Goal: Transaction & Acquisition: Purchase product/service

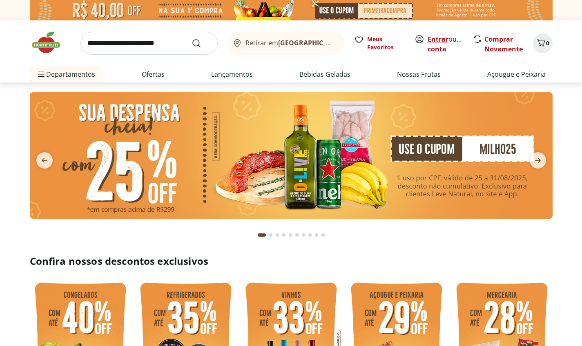
click at [441, 38] on link "Entrar" at bounding box center [438, 39] width 21 height 9
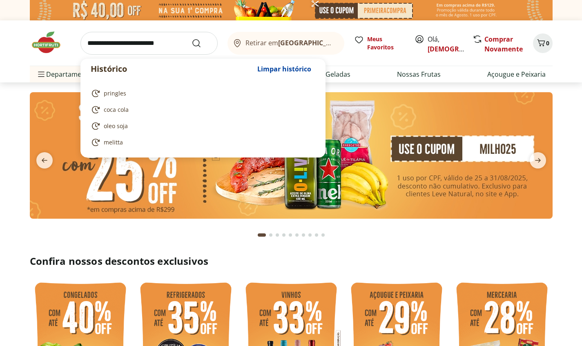
click at [155, 40] on input "search" at bounding box center [148, 43] width 137 height 23
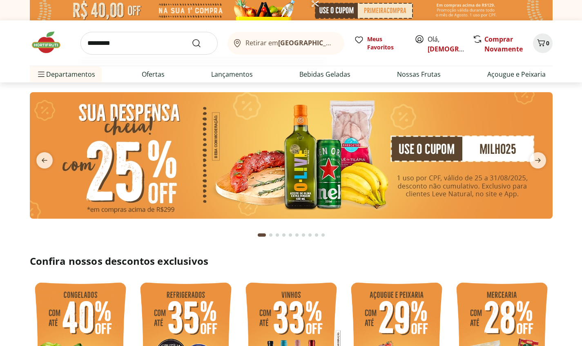
type input "*********"
click at [201, 43] on button "Submit Search" at bounding box center [202, 43] width 20 height 10
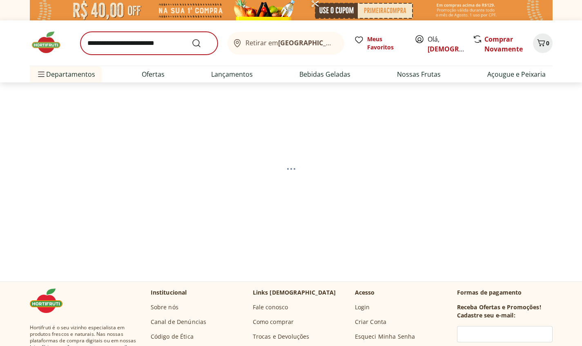
select select "**********"
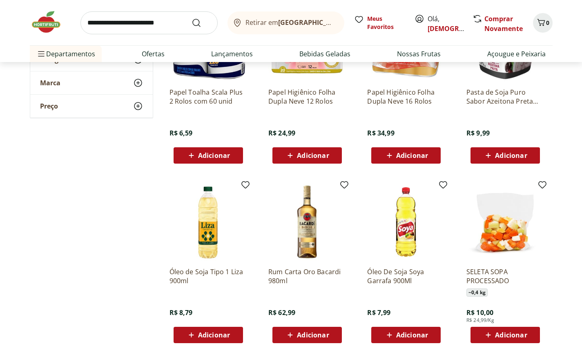
scroll to position [239, 0]
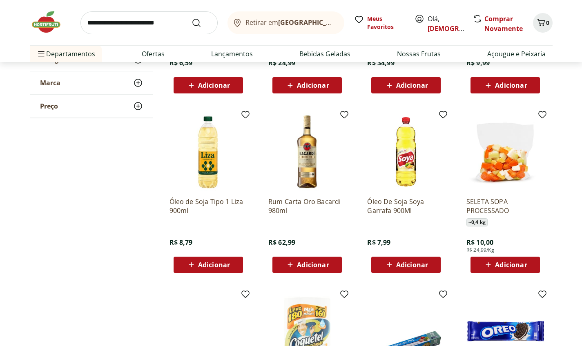
click at [401, 262] on span "Adicionar" at bounding box center [412, 265] width 32 height 7
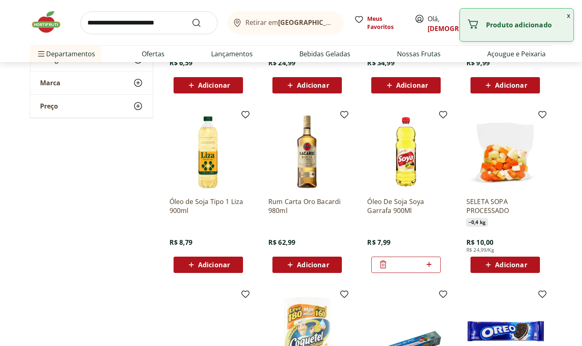
click at [411, 267] on input "*" at bounding box center [406, 265] width 36 height 9
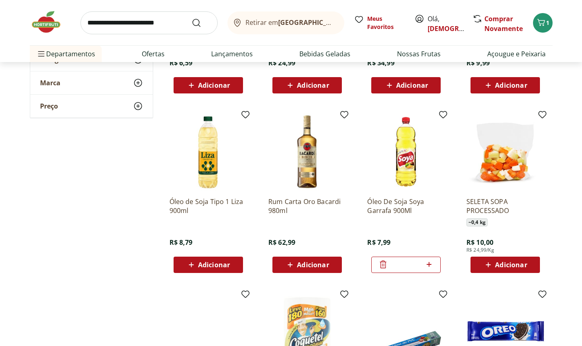
type input "***"
click at [209, 264] on span "Adicionar" at bounding box center [214, 265] width 32 height 7
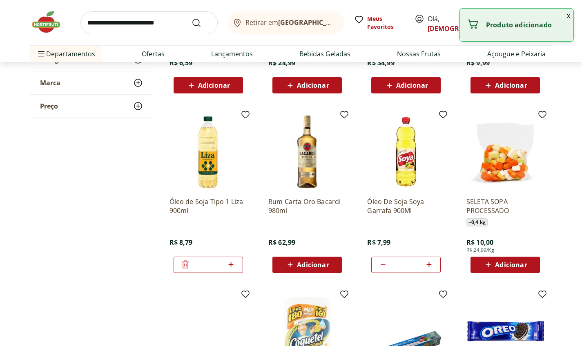
click at [214, 265] on input "*" at bounding box center [208, 265] width 36 height 9
type input "***"
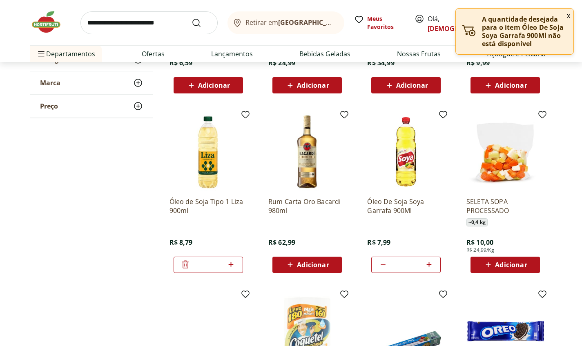
type input "**"
type input "*"
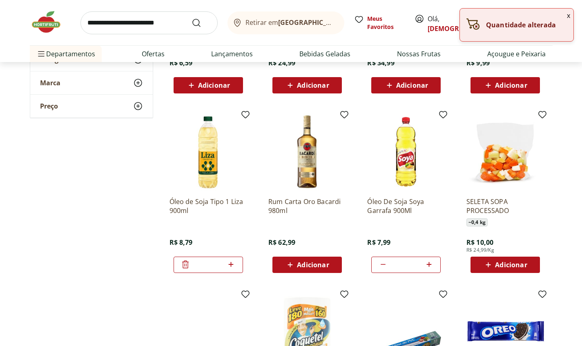
click at [57, 232] on div "**********" at bounding box center [291, 205] width 523 height 593
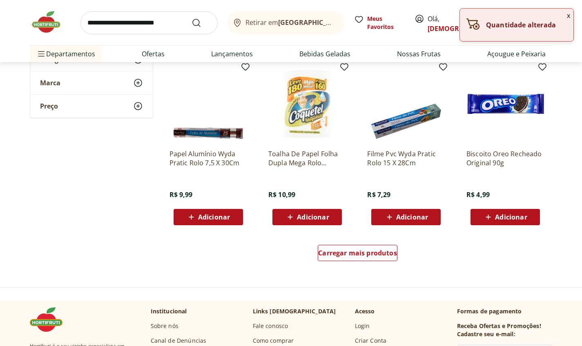
scroll to position [0, 0]
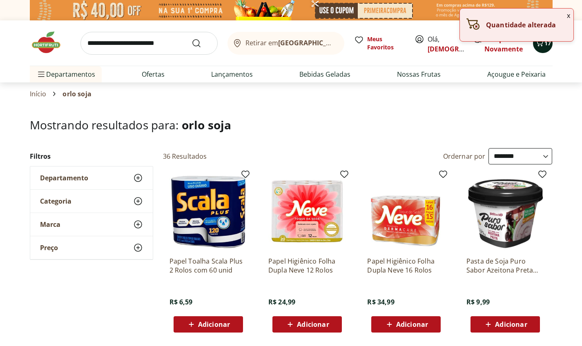
click at [547, 47] on button "17" at bounding box center [543, 43] width 20 height 20
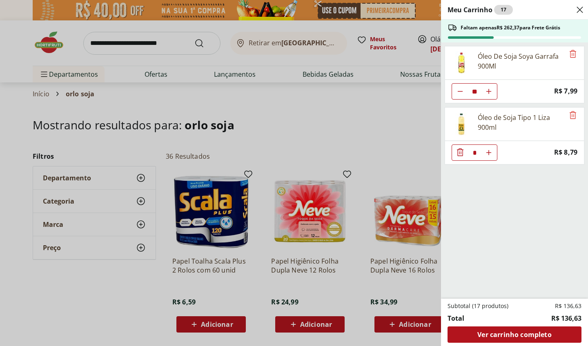
click at [172, 43] on div "Meu Carrinho 17 Faltam apenas R$ 262,37 para Frete Grátis Óleo De Soja Soya Gar…" at bounding box center [294, 173] width 588 height 346
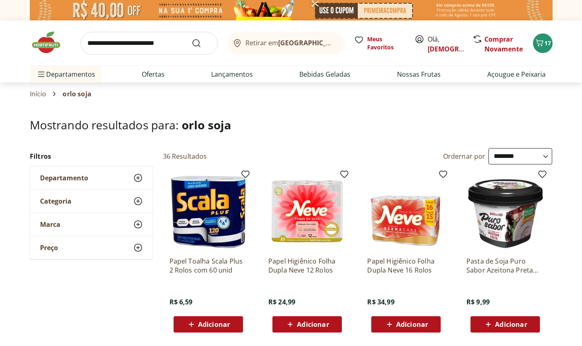
click at [171, 44] on input "search" at bounding box center [148, 43] width 137 height 23
type input "********"
click at [201, 43] on button "Submit Search" at bounding box center [202, 43] width 20 height 10
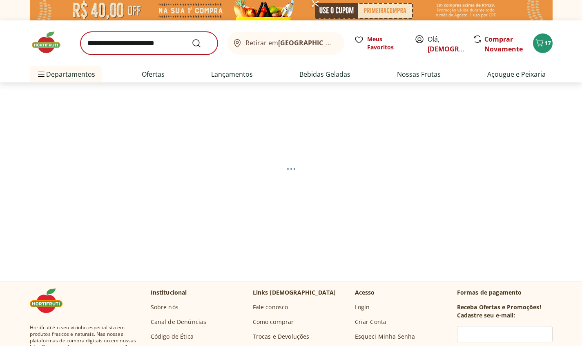
select select "**********"
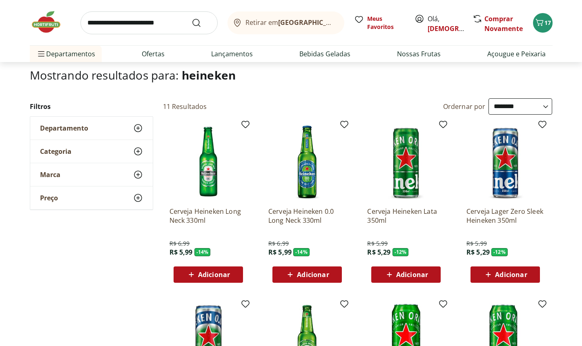
scroll to position [63, 0]
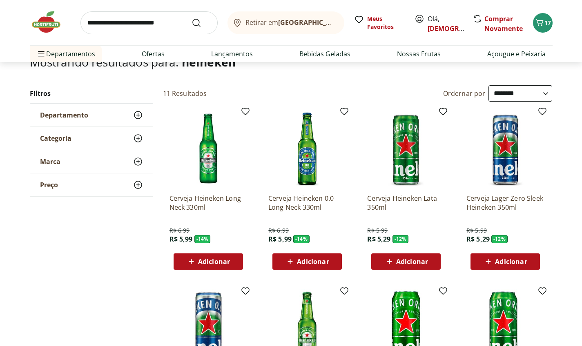
click at [425, 261] on span "Adicionar" at bounding box center [412, 261] width 32 height 7
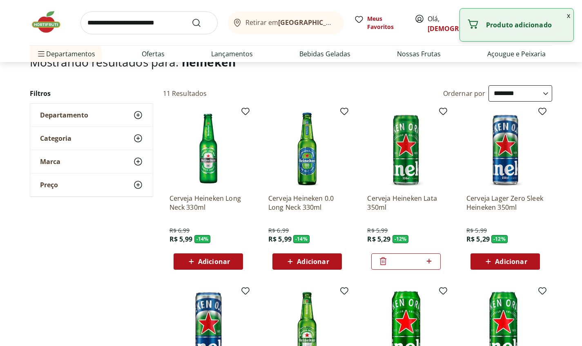
click at [415, 256] on div "*" at bounding box center [405, 262] width 69 height 16
click at [407, 265] on input "*" at bounding box center [406, 261] width 36 height 9
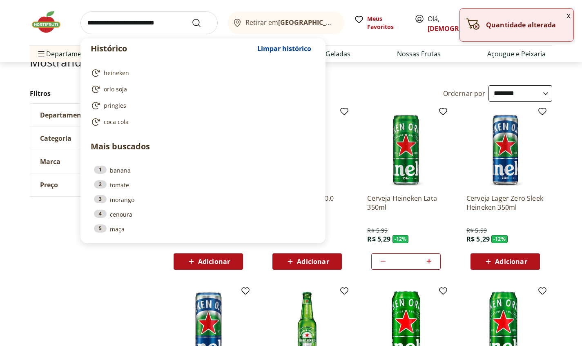
click at [141, 30] on input "search" at bounding box center [148, 22] width 137 height 23
type input "**"
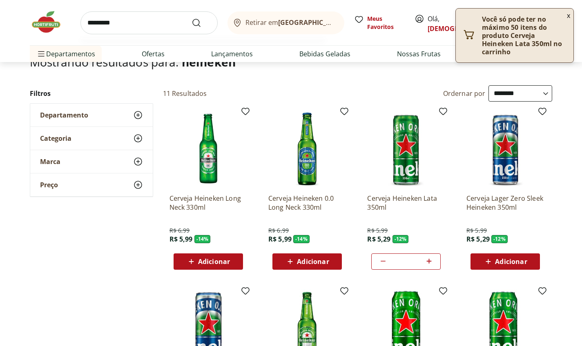
type input "*********"
click at [201, 22] on button "Submit Search" at bounding box center [202, 23] width 20 height 10
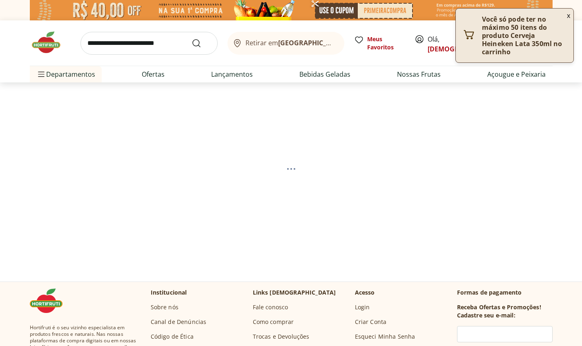
select select "**********"
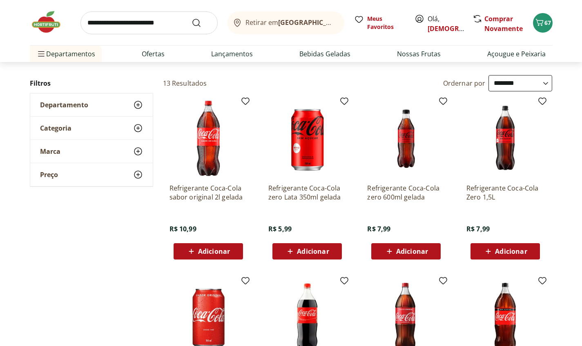
scroll to position [133, 0]
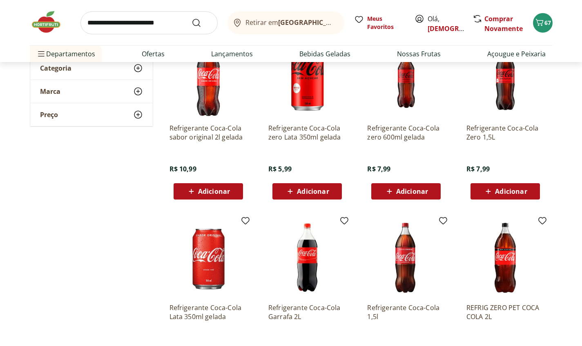
click at [514, 191] on span "Adicionar" at bounding box center [511, 191] width 32 height 7
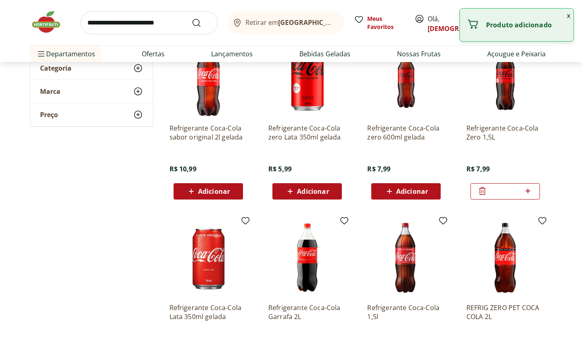
click at [512, 194] on input "*" at bounding box center [505, 191] width 36 height 9
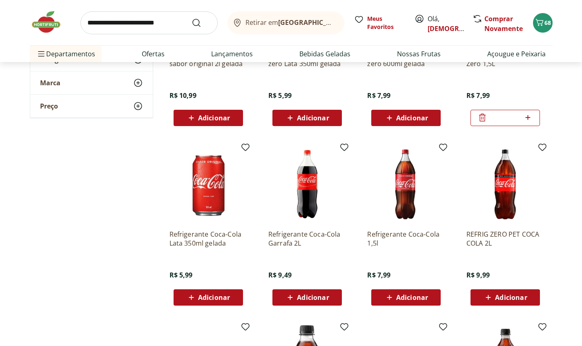
scroll to position [363, 0]
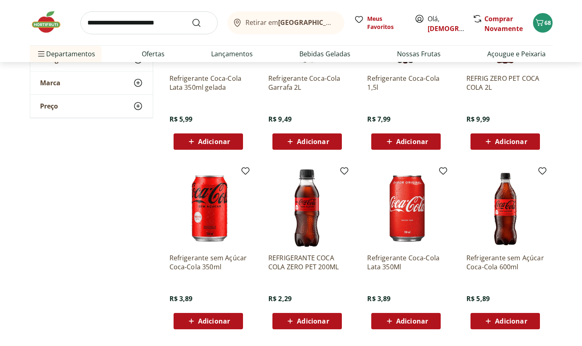
type input "***"
click at [290, 142] on icon at bounding box center [290, 141] width 5 height 5
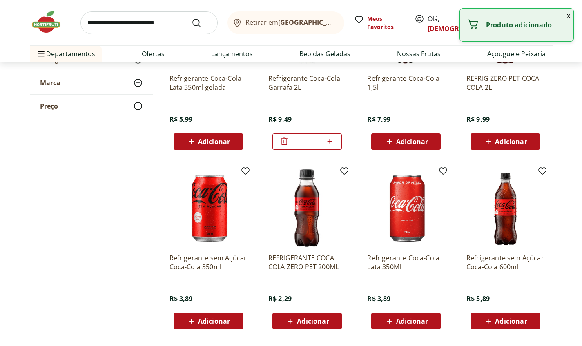
click at [310, 138] on input "*" at bounding box center [307, 141] width 36 height 9
type input "***"
type input "**"
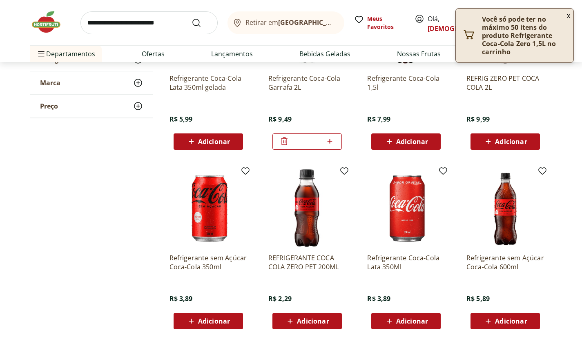
click at [314, 140] on input "*" at bounding box center [307, 141] width 36 height 9
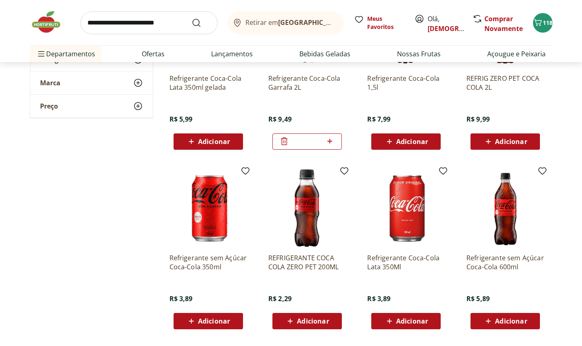
click at [401, 143] on span "Adicionar" at bounding box center [412, 141] width 32 height 7
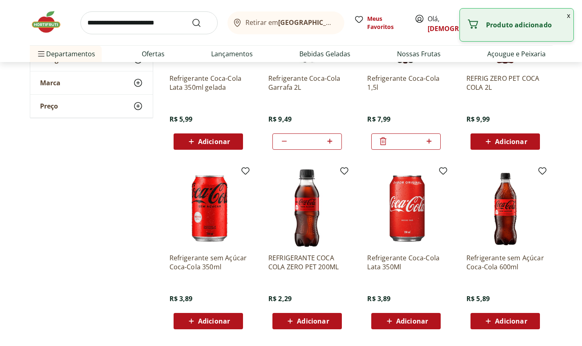
click at [414, 141] on input "*" at bounding box center [406, 141] width 36 height 9
type input "**"
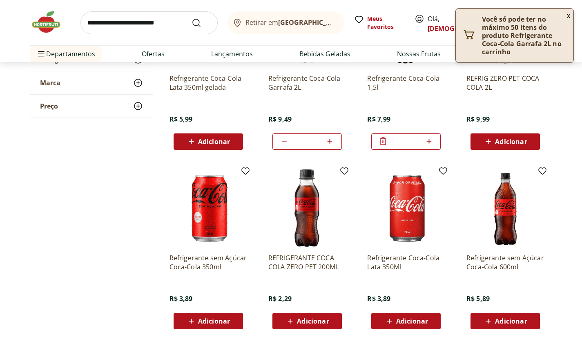
type input "*"
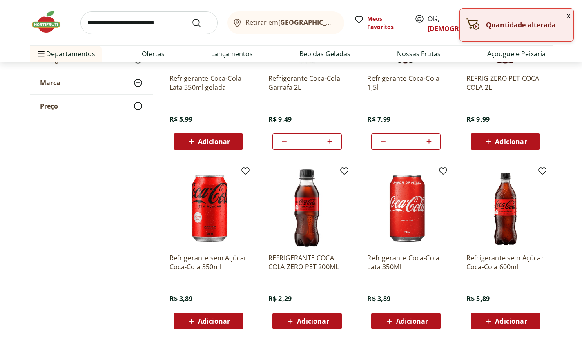
click at [134, 202] on div "**********" at bounding box center [291, 82] width 523 height 593
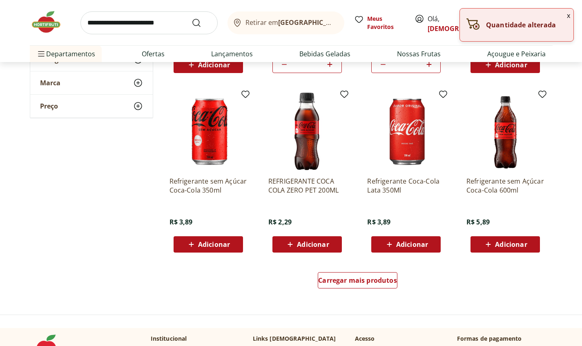
type input "**"
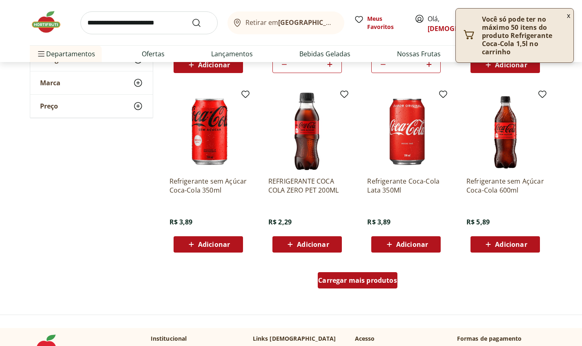
click at [383, 285] on div "Carregar mais produtos" at bounding box center [358, 280] width 80 height 16
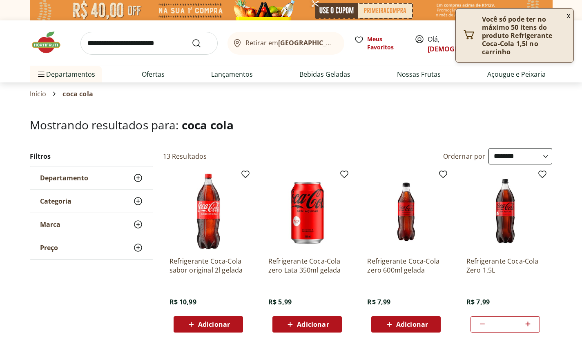
click at [567, 17] on button "x" at bounding box center [569, 16] width 10 height 14
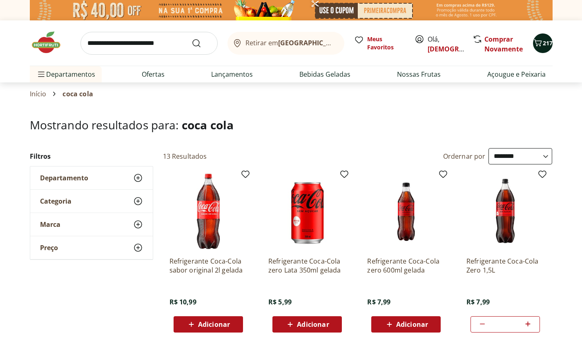
click at [544, 40] on span "217" at bounding box center [548, 43] width 10 height 8
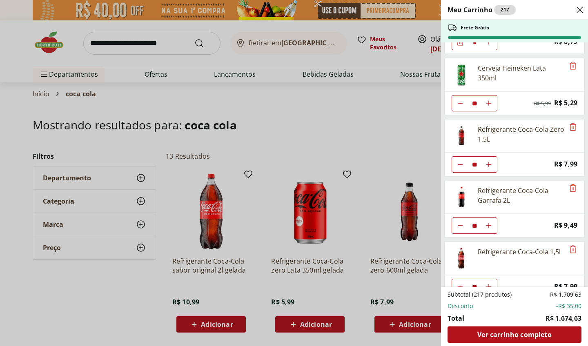
scroll to position [126, 0]
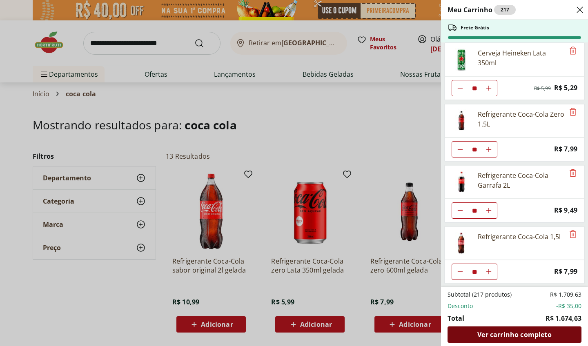
click at [519, 334] on span "Ver carrinho completo" at bounding box center [514, 335] width 74 height 7
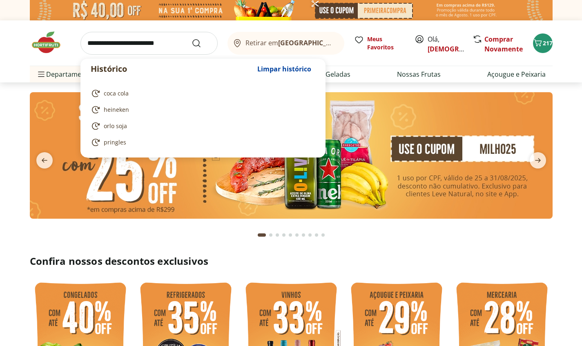
click at [162, 43] on input "search" at bounding box center [148, 43] width 137 height 23
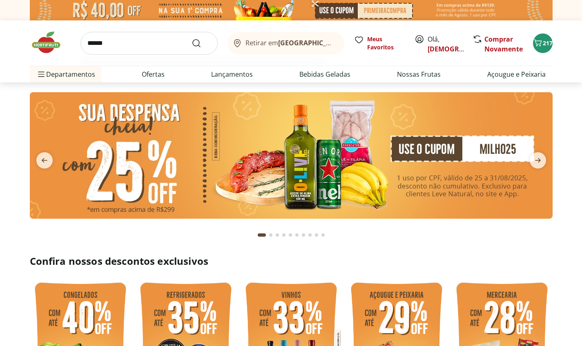
type input "******"
click at [201, 43] on button "Submit Search" at bounding box center [202, 43] width 20 height 10
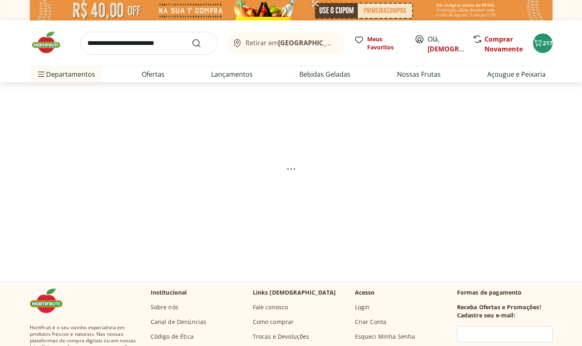
select select "**********"
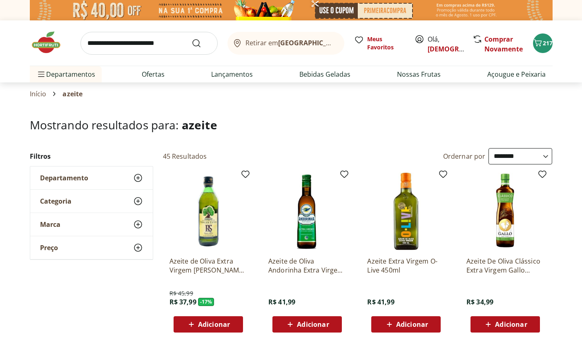
click at [51, 42] on img at bounding box center [50, 42] width 41 height 25
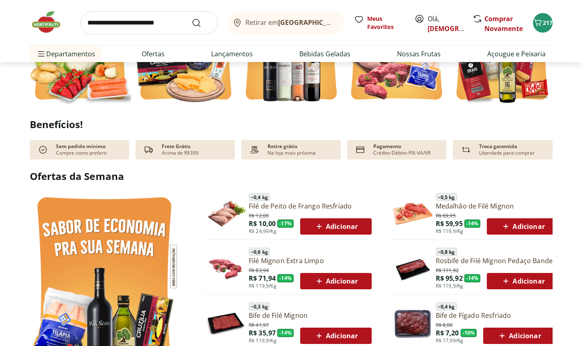
scroll to position [448, 0]
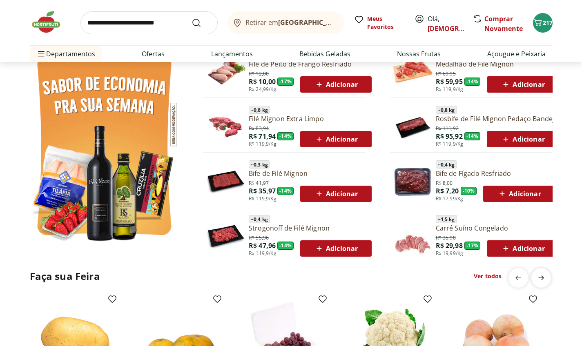
click at [545, 281] on icon "next" at bounding box center [541, 278] width 10 height 10
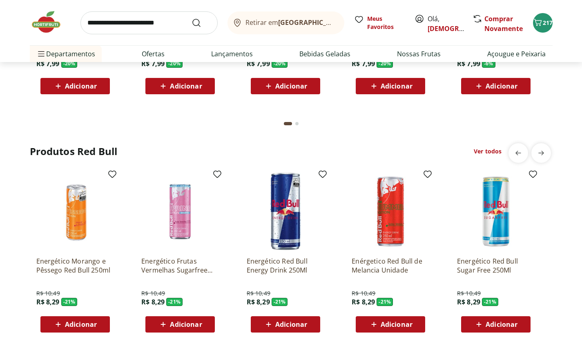
scroll to position [2011, 0]
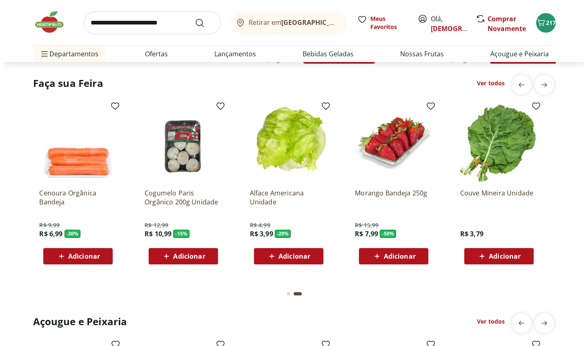
scroll to position [351, 0]
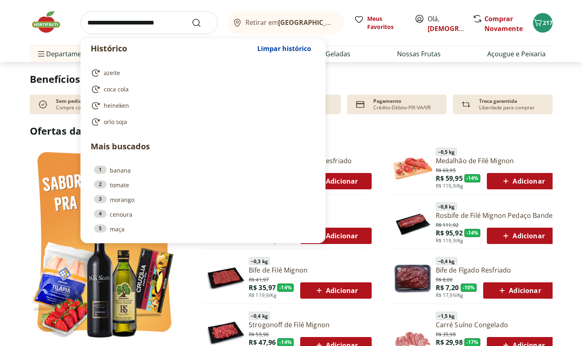
click at [165, 22] on input "search" at bounding box center [148, 22] width 137 height 23
click at [539, 19] on icon "Carrinho" at bounding box center [538, 23] width 10 height 10
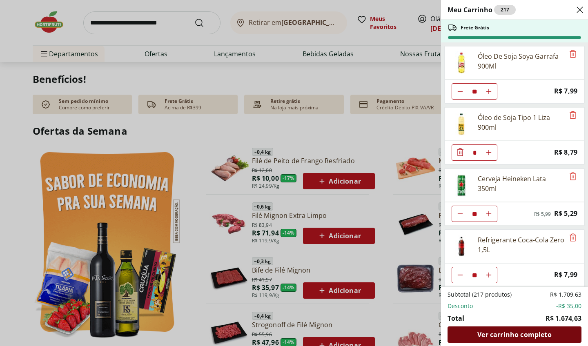
click at [533, 336] on span "Ver carrinho completo" at bounding box center [514, 335] width 74 height 7
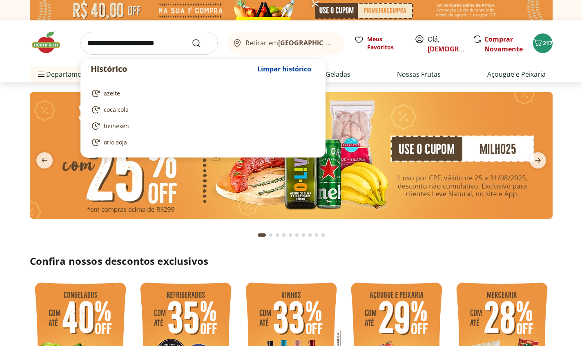
click at [135, 46] on input "search" at bounding box center [148, 43] width 137 height 23
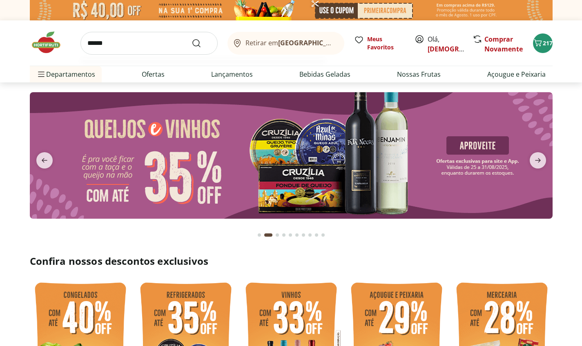
type input "******"
click at [201, 43] on button "Submit Search" at bounding box center [202, 43] width 20 height 10
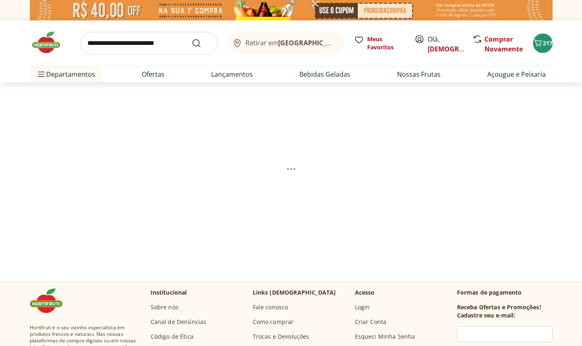
select select "**********"
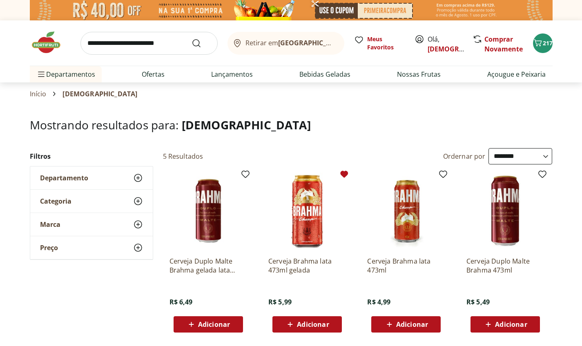
scroll to position [55, 0]
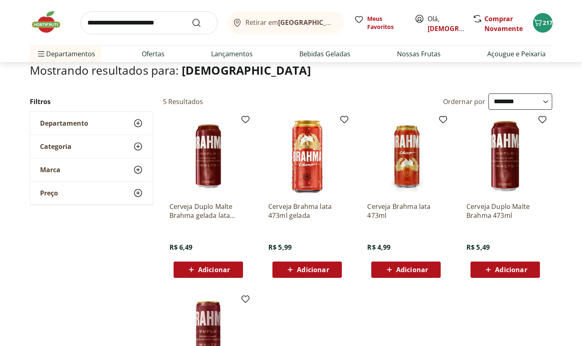
click at [416, 273] on span "Adicionar" at bounding box center [412, 270] width 32 height 7
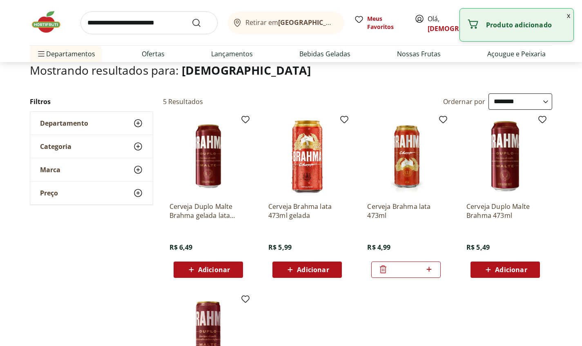
drag, startPoint x: 165, startPoint y: 26, endPoint x: 172, endPoint y: 31, distance: 7.9
click at [166, 26] on input "search" at bounding box center [148, 22] width 137 height 23
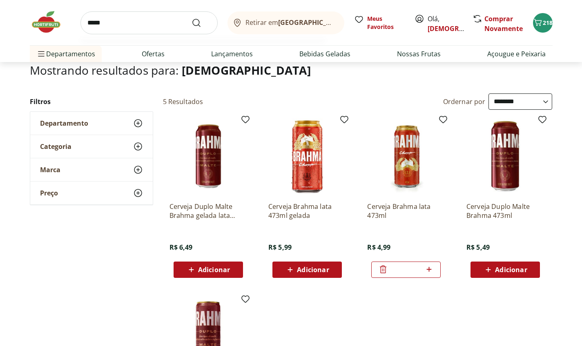
type input "*****"
click at [201, 22] on button "Submit Search" at bounding box center [202, 23] width 20 height 10
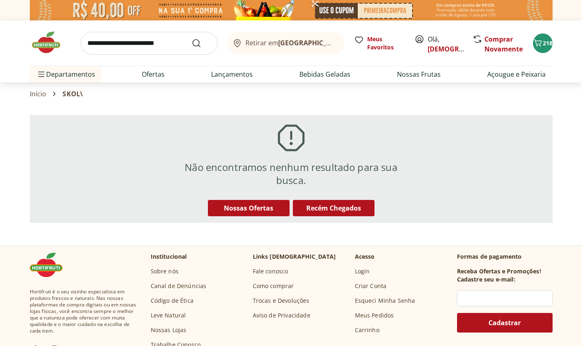
click at [118, 43] on input "search" at bounding box center [148, 43] width 137 height 23
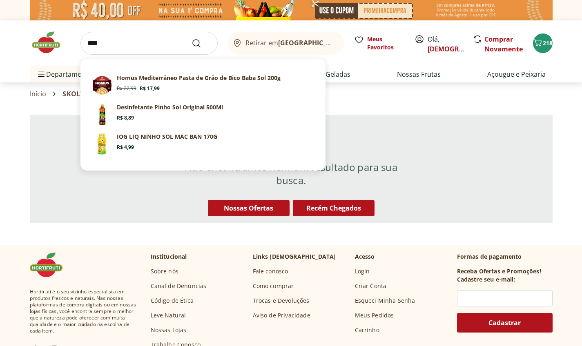
type input "****"
click at [201, 43] on button "Submit Search" at bounding box center [202, 43] width 20 height 10
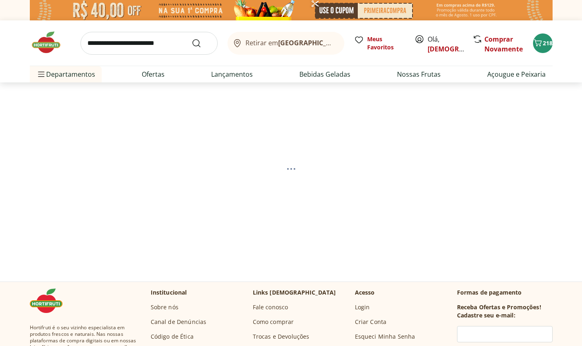
select select "**********"
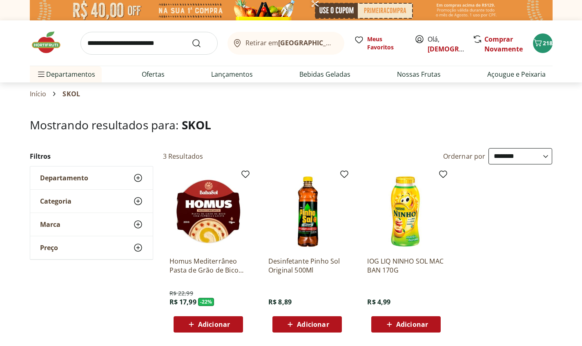
click at [307, 324] on span "Adicionar" at bounding box center [313, 324] width 32 height 7
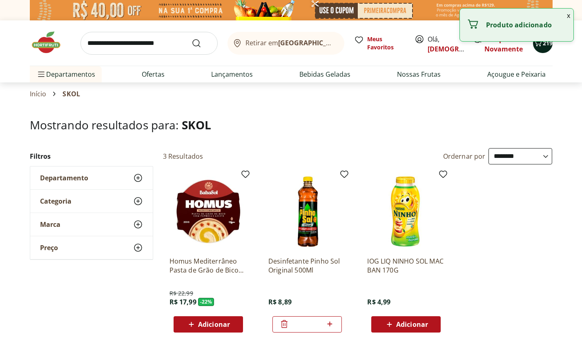
click at [543, 47] on div "219" at bounding box center [542, 43] width 7 height 13
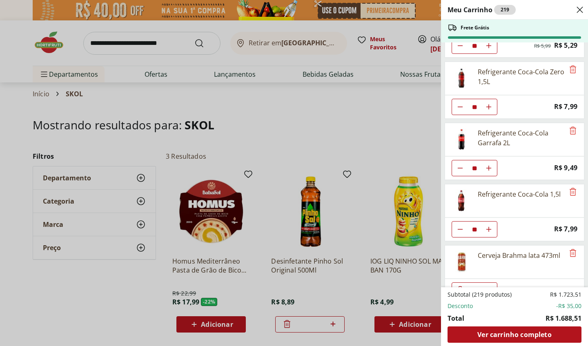
scroll to position [248, 0]
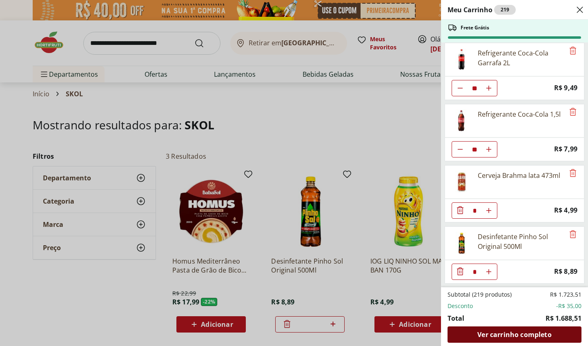
click at [513, 338] on span "Ver carrinho completo" at bounding box center [514, 335] width 74 height 7
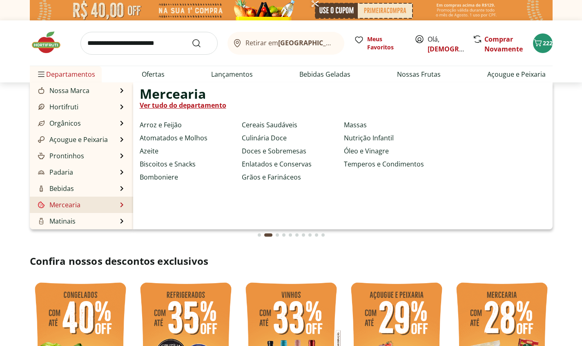
click at [79, 202] on link "Mercearia" at bounding box center [58, 205] width 44 height 10
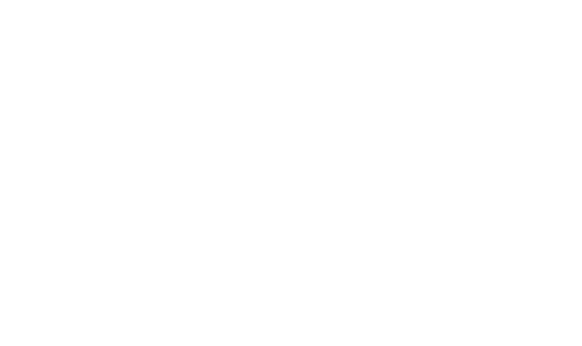
select select "**********"
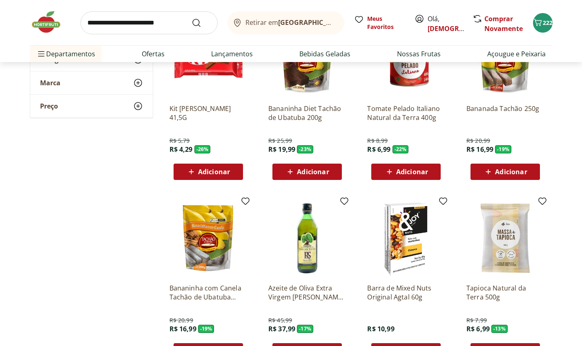
scroll to position [483, 0]
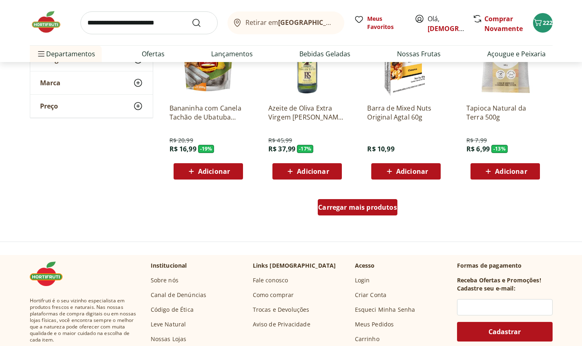
click at [337, 206] on span "Carregar mais produtos" at bounding box center [357, 207] width 79 height 7
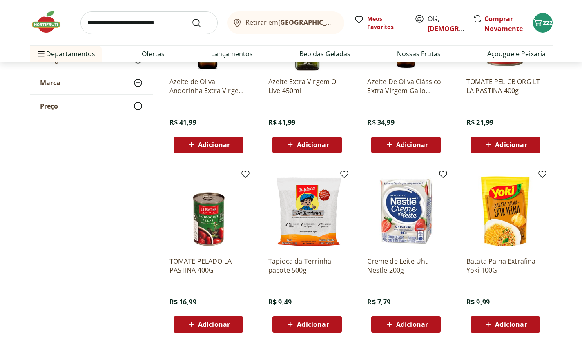
scroll to position [916, 0]
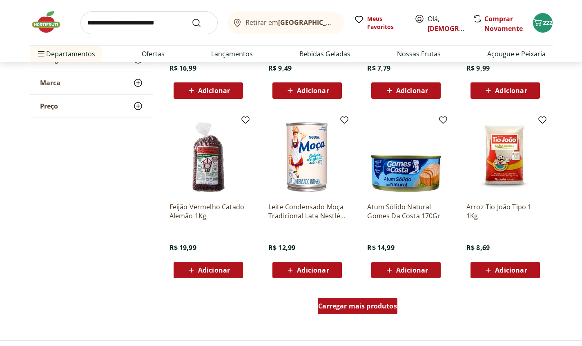
click at [359, 312] on div "Carregar mais produtos" at bounding box center [358, 306] width 80 height 16
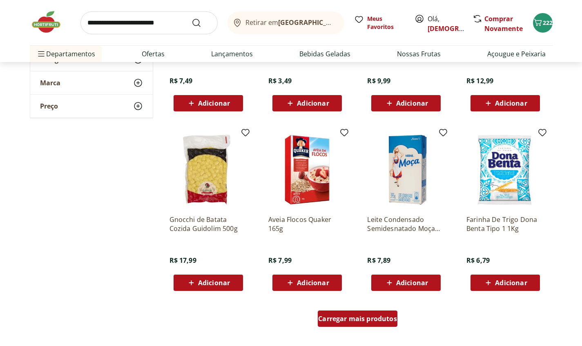
scroll to position [1536, 0]
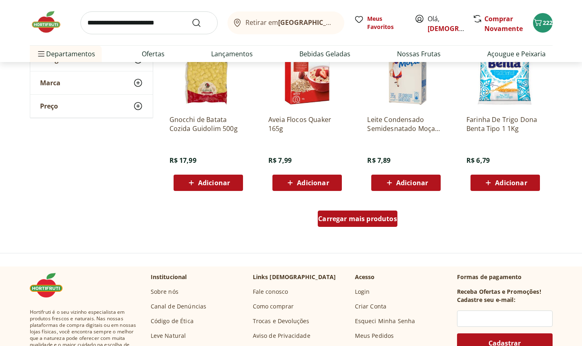
click at [384, 219] on span "Carregar mais produtos" at bounding box center [357, 219] width 79 height 7
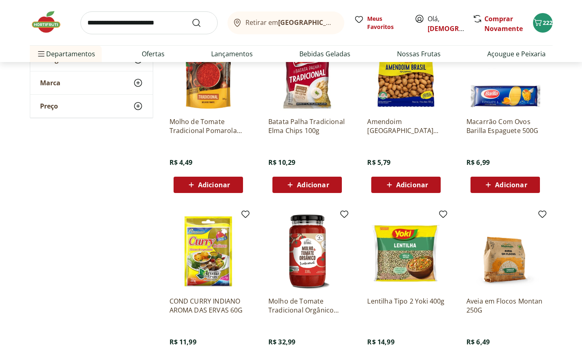
scroll to position [2101, 0]
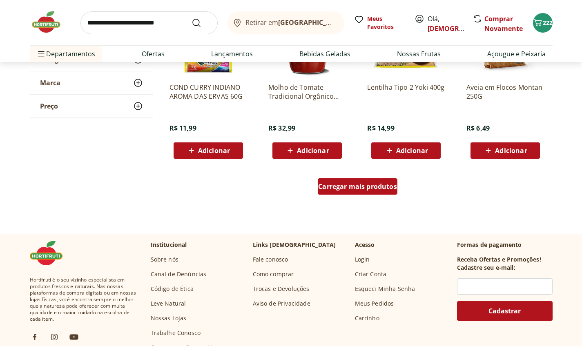
click at [381, 187] on span "Carregar mais produtos" at bounding box center [357, 186] width 79 height 7
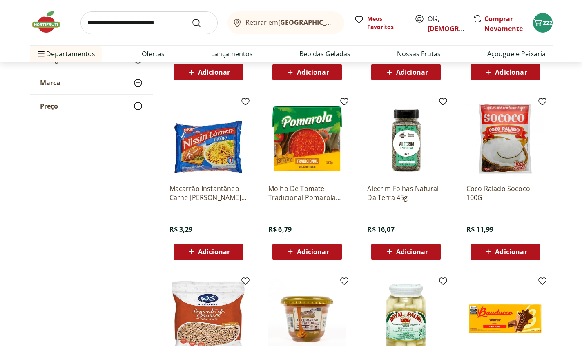
scroll to position [2590, 0]
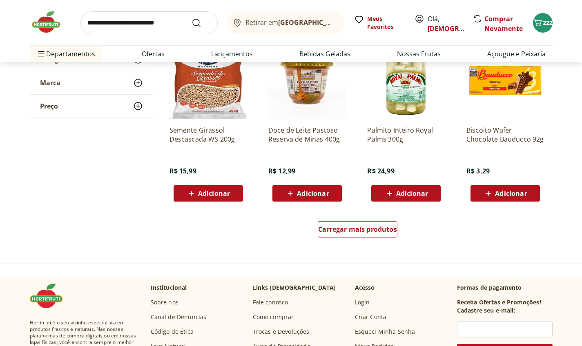
click at [368, 243] on div "Carregar mais produtos" at bounding box center [358, 231] width 396 height 39
click at [369, 237] on div "Carregar mais produtos" at bounding box center [358, 229] width 80 height 16
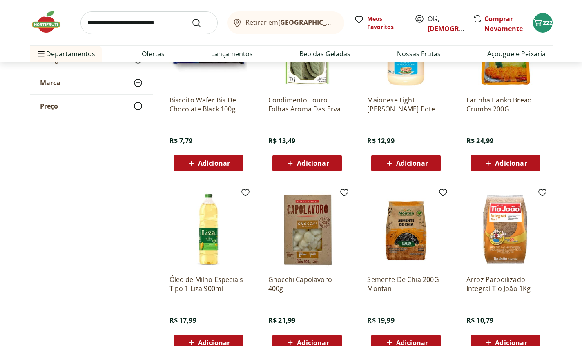
scroll to position [3046, 0]
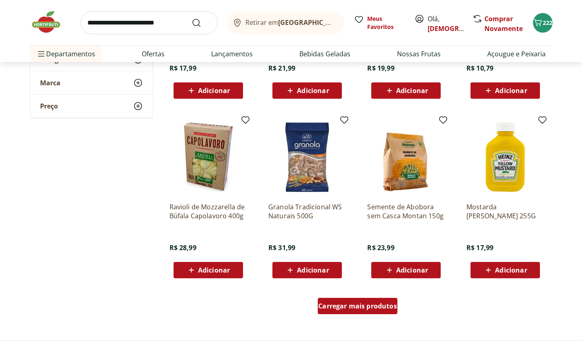
click at [380, 312] on div "Carregar mais produtos" at bounding box center [358, 306] width 80 height 16
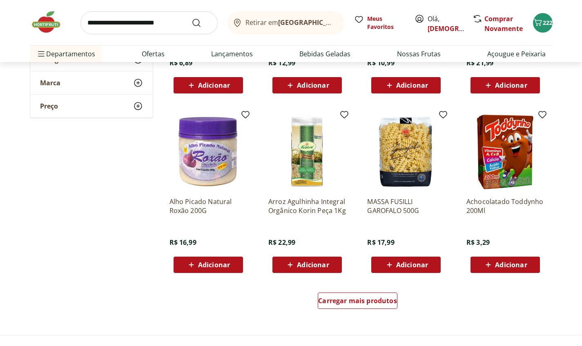
scroll to position [3660, 0]
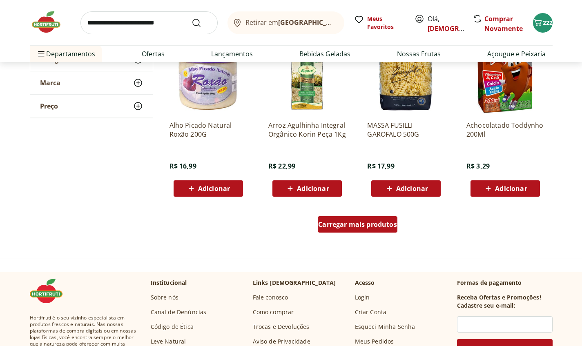
click at [372, 228] on span "Carregar mais produtos" at bounding box center [357, 224] width 79 height 7
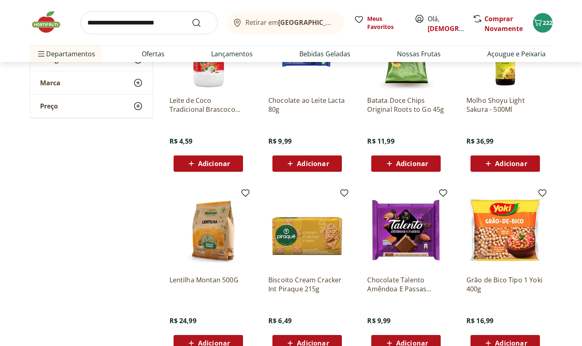
scroll to position [4104, 0]
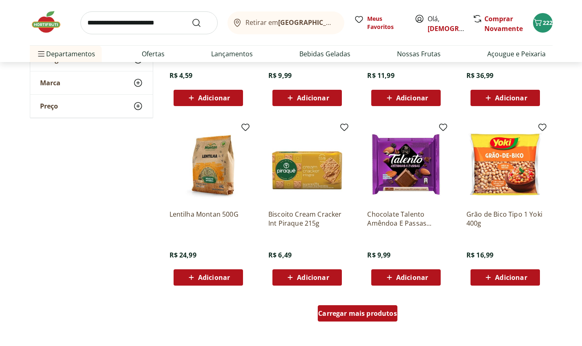
click at [349, 310] on span "Carregar mais produtos" at bounding box center [357, 313] width 79 height 7
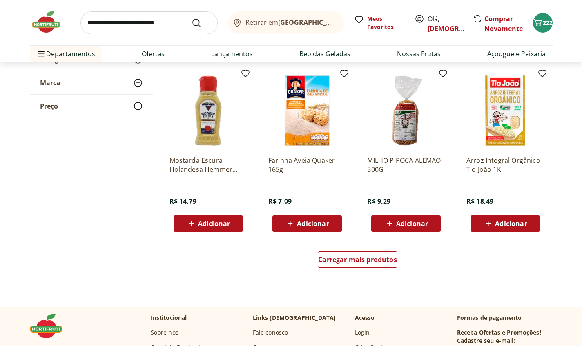
scroll to position [4764, 0]
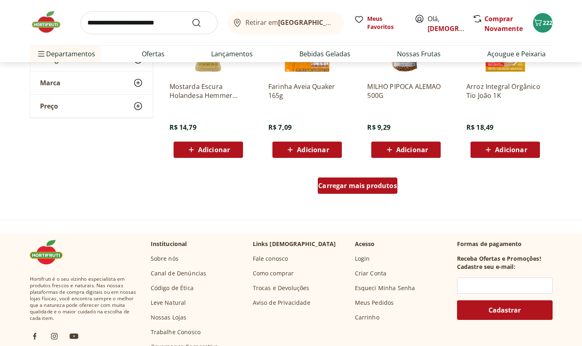
click at [360, 186] on span "Carregar mais produtos" at bounding box center [357, 186] width 79 height 7
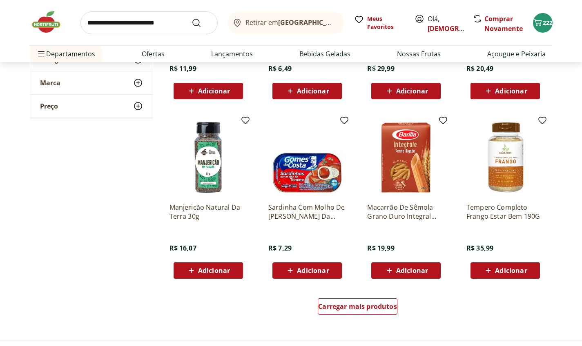
scroll to position [5339, 0]
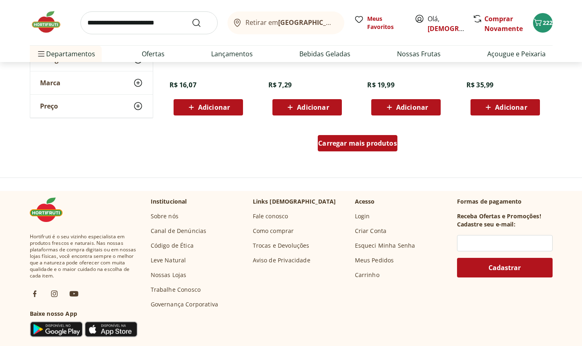
click at [361, 138] on div "Carregar mais produtos" at bounding box center [358, 143] width 80 height 16
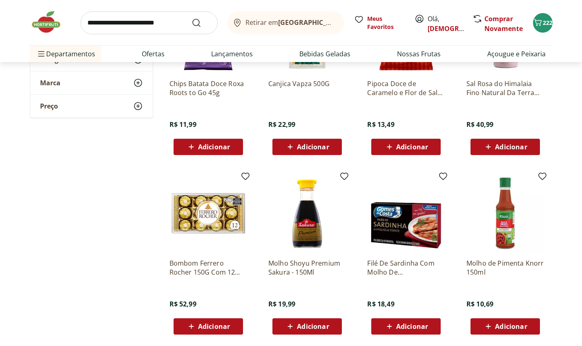
scroll to position [5729, 0]
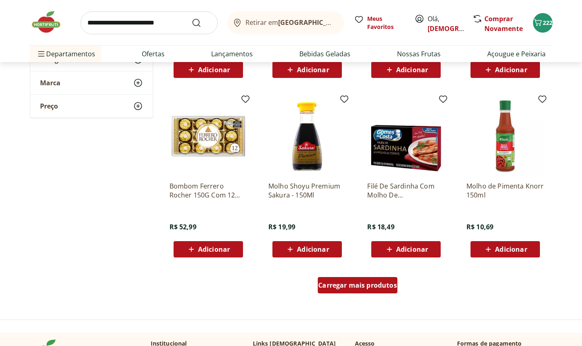
click at [382, 287] on span "Carregar mais produtos" at bounding box center [357, 285] width 79 height 7
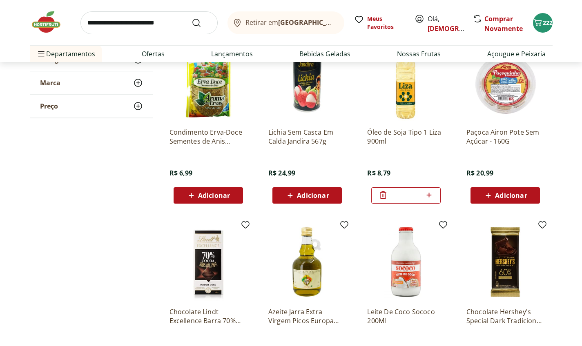
scroll to position [6275, 0]
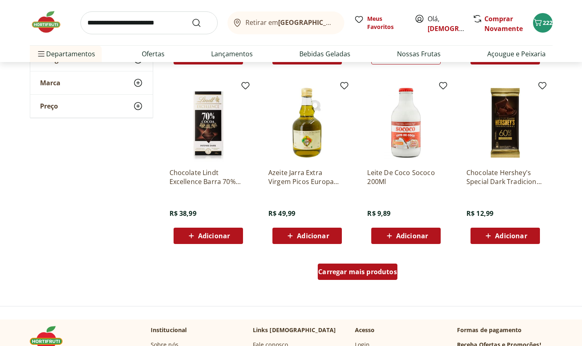
click at [381, 270] on span "Carregar mais produtos" at bounding box center [357, 272] width 79 height 7
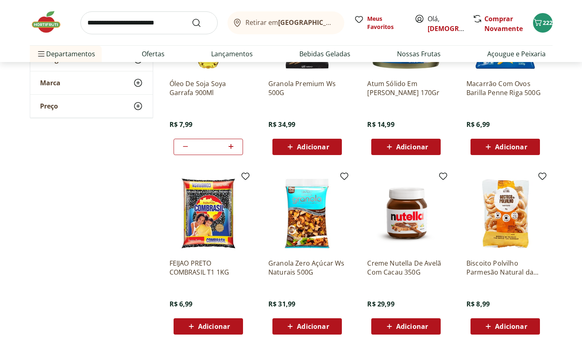
scroll to position [6775, 0]
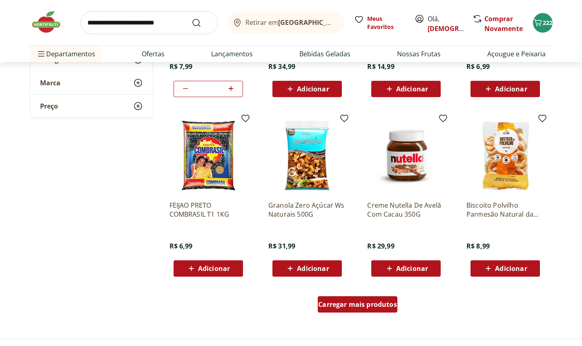
click at [380, 307] on span "Carregar mais produtos" at bounding box center [357, 304] width 79 height 7
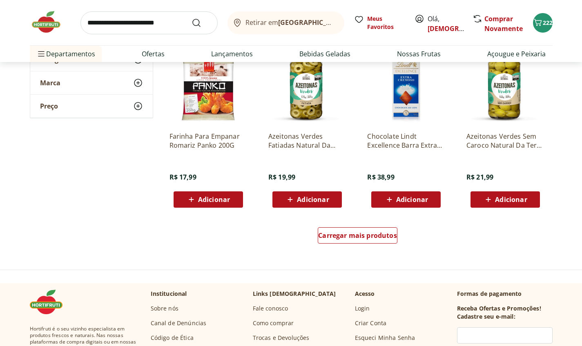
scroll to position [7467, 0]
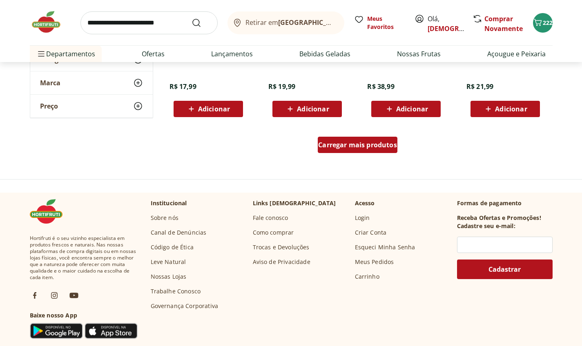
click at [384, 142] on span "Carregar mais produtos" at bounding box center [357, 145] width 79 height 7
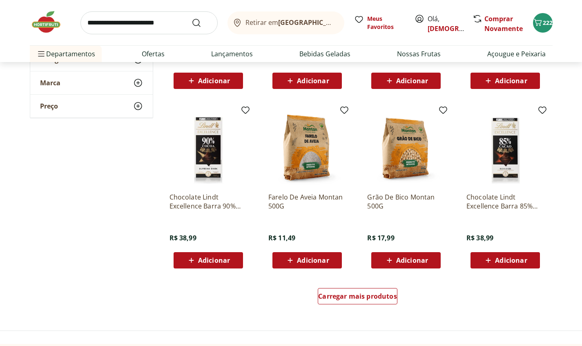
scroll to position [7916, 0]
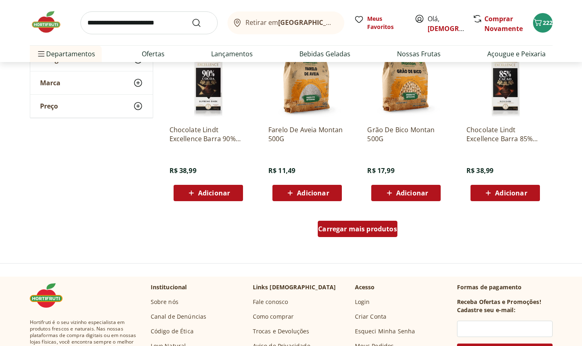
click at [392, 226] on span "Carregar mais produtos" at bounding box center [357, 229] width 79 height 7
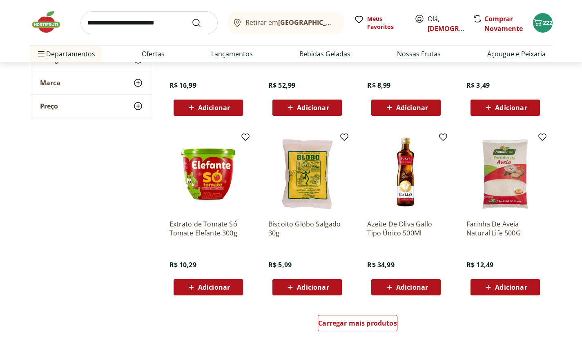
scroll to position [8416, 0]
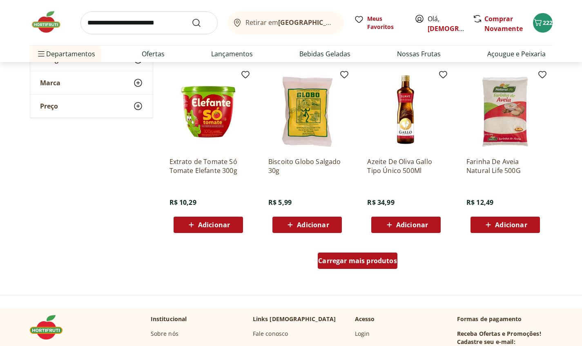
click at [385, 259] on span "Carregar mais produtos" at bounding box center [357, 261] width 79 height 7
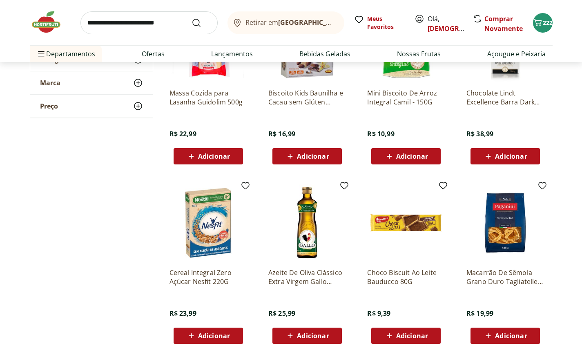
scroll to position [8930, 0]
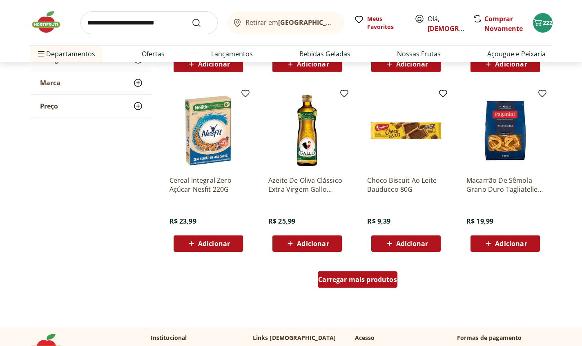
click at [369, 285] on div "Carregar mais produtos" at bounding box center [358, 280] width 80 height 16
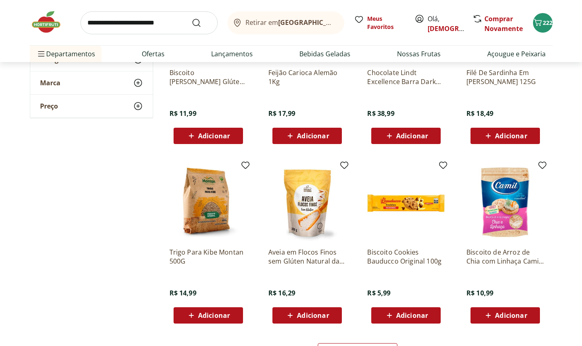
scroll to position [9617, 0]
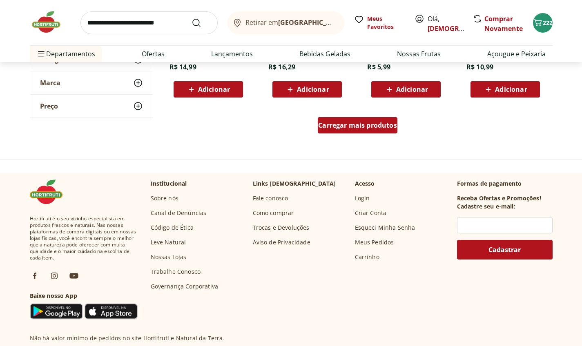
click at [383, 125] on span "Carregar mais produtos" at bounding box center [357, 125] width 79 height 7
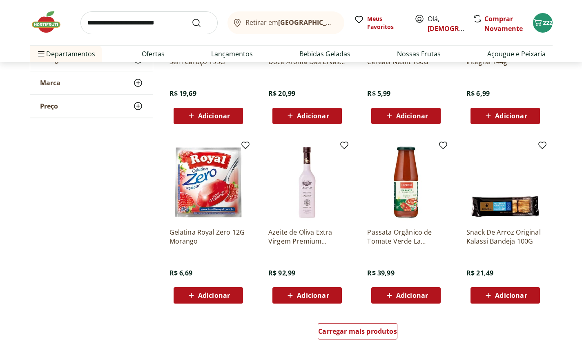
scroll to position [10014, 0]
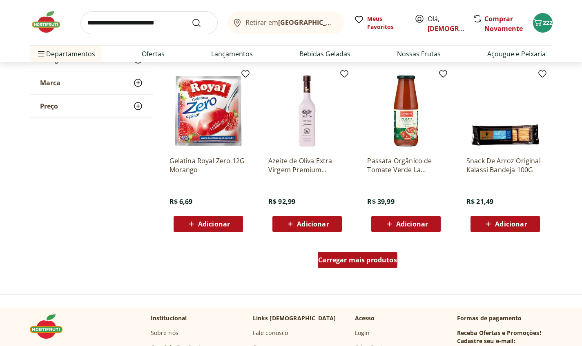
click at [372, 263] on span "Carregar mais produtos" at bounding box center [357, 260] width 79 height 7
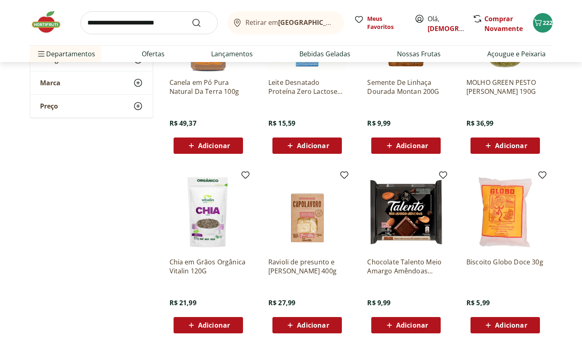
scroll to position [10537, 0]
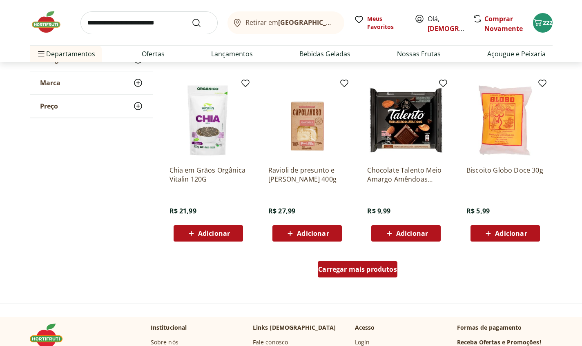
click at [379, 272] on span "Carregar mais produtos" at bounding box center [357, 269] width 79 height 7
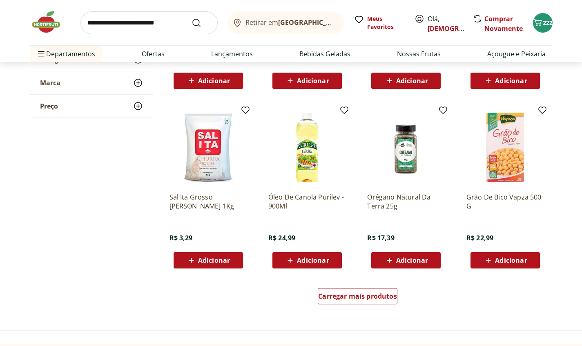
scroll to position [11045, 0]
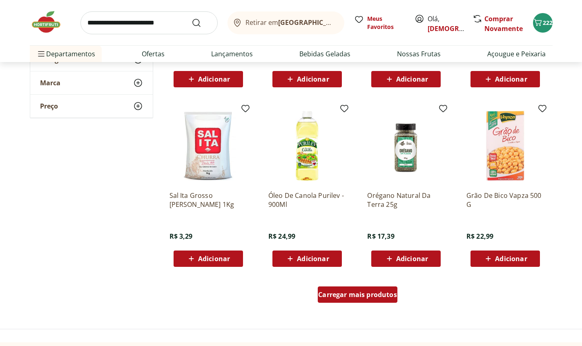
click at [375, 298] on span "Carregar mais produtos" at bounding box center [357, 295] width 79 height 7
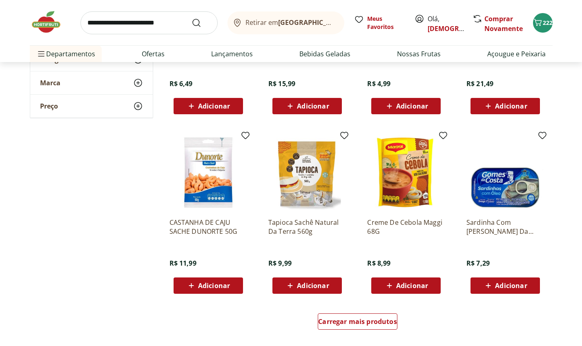
scroll to position [11566, 0]
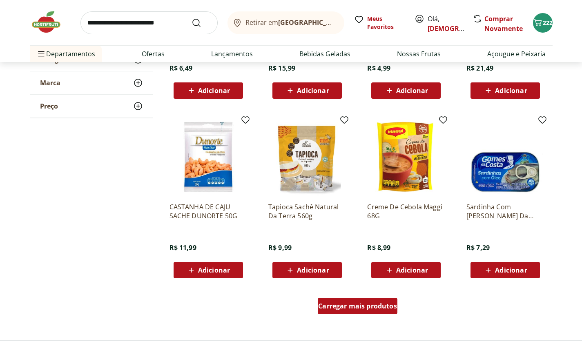
click at [380, 313] on div "Carregar mais produtos" at bounding box center [358, 306] width 80 height 16
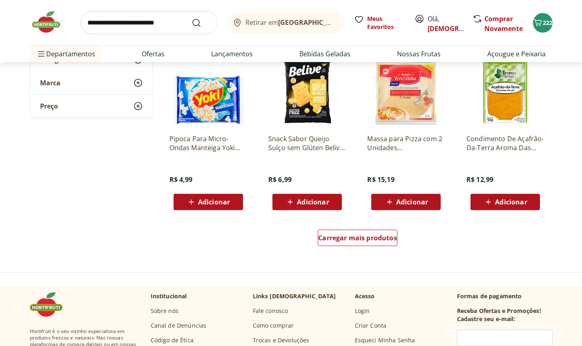
scroll to position [12261, 0]
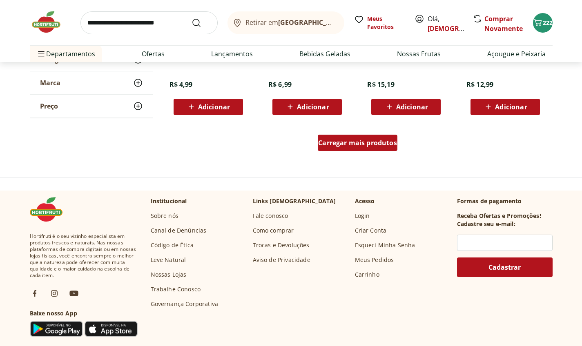
click at [370, 144] on span "Carregar mais produtos" at bounding box center [357, 143] width 79 height 7
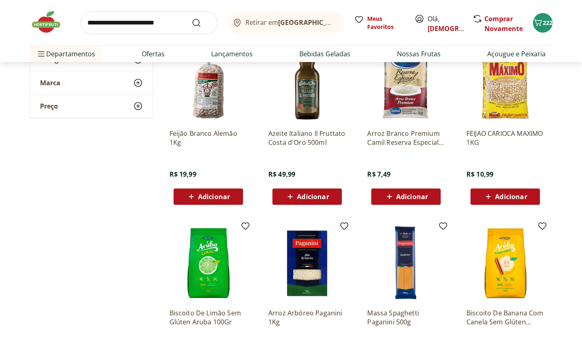
scroll to position [12785, 0]
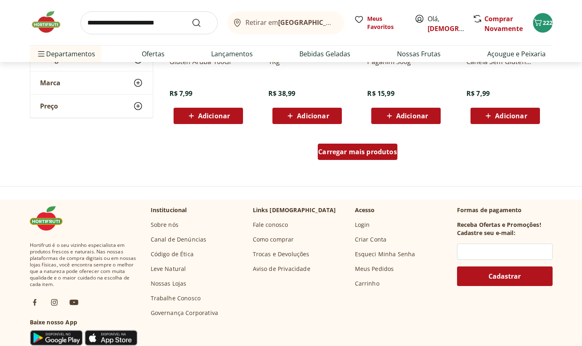
click at [378, 149] on span "Carregar mais produtos" at bounding box center [357, 152] width 79 height 7
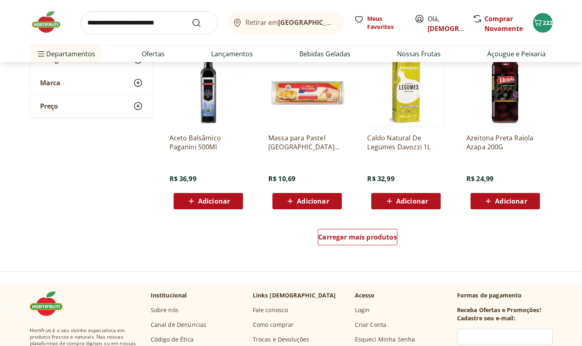
scroll to position [13318, 0]
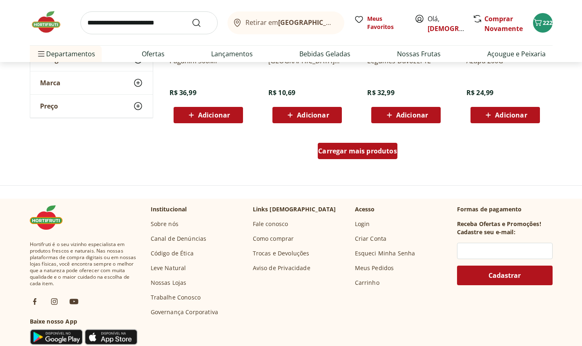
click at [370, 158] on div "Carregar mais produtos" at bounding box center [358, 151] width 80 height 16
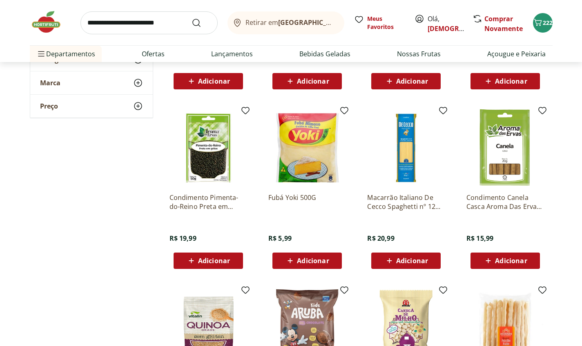
scroll to position [13760, 0]
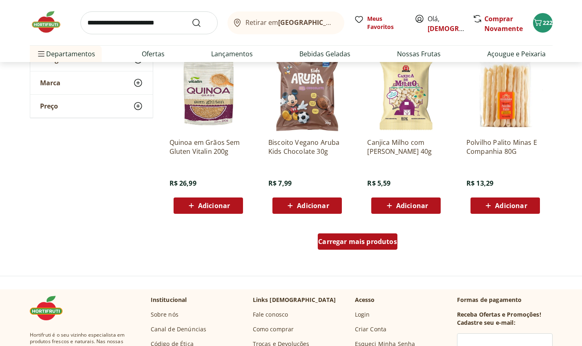
click at [372, 238] on span "Carregar mais produtos" at bounding box center [357, 241] width 79 height 7
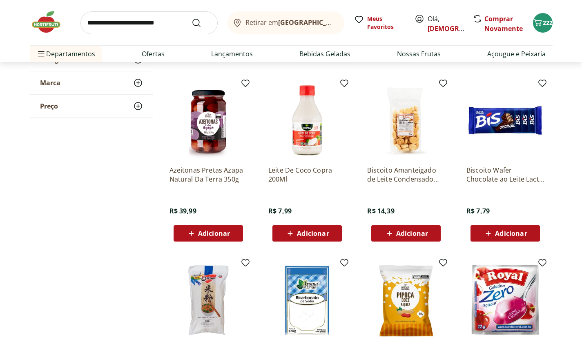
scroll to position [14327, 0]
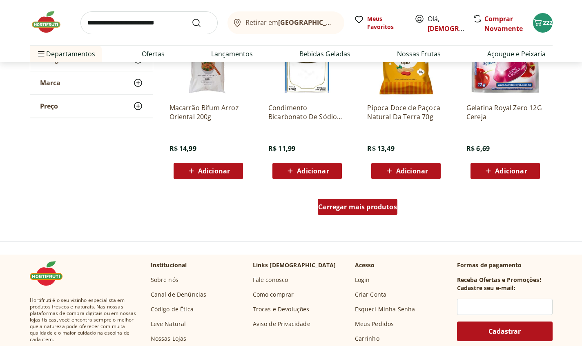
click at [376, 209] on span "Carregar mais produtos" at bounding box center [357, 207] width 79 height 7
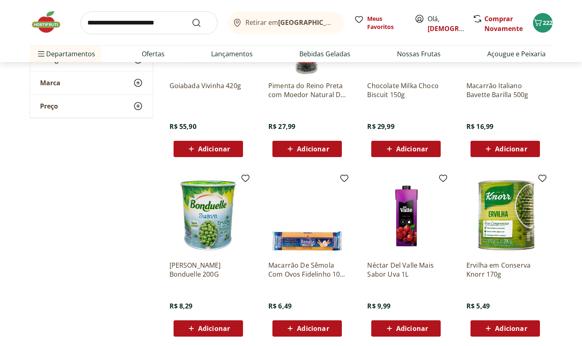
scroll to position [14776, 0]
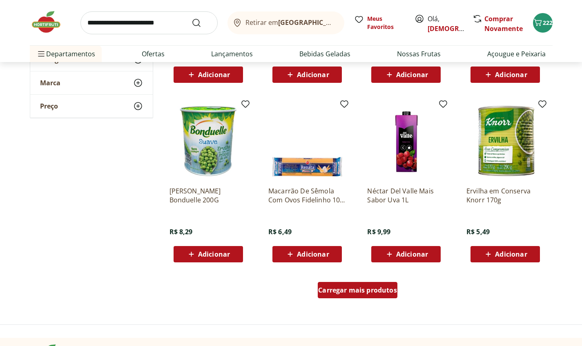
click at [381, 290] on span "Carregar mais produtos" at bounding box center [357, 290] width 79 height 7
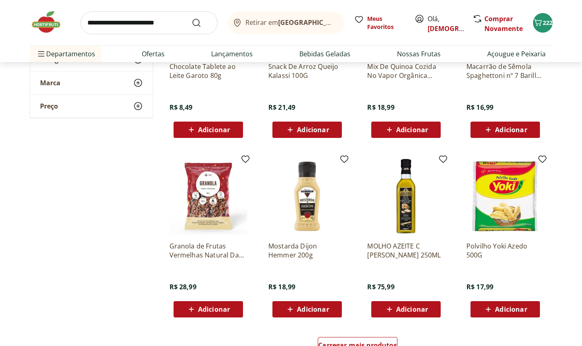
scroll to position [15412, 0]
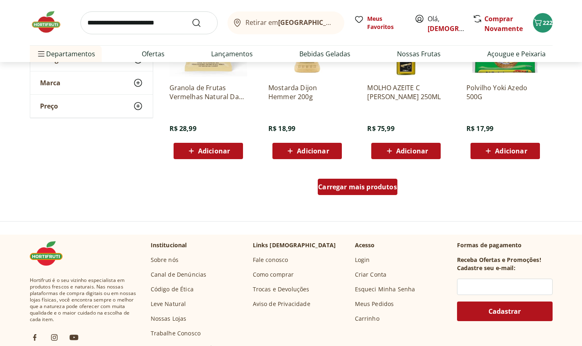
click at [378, 189] on span "Carregar mais produtos" at bounding box center [357, 187] width 79 height 7
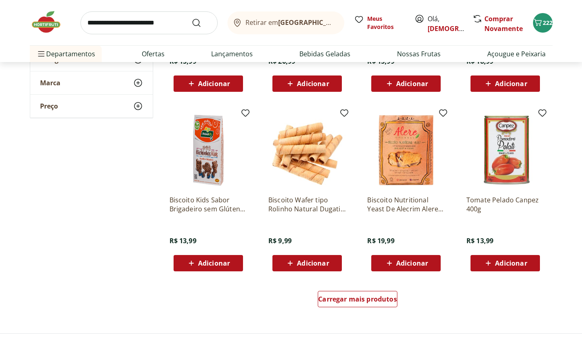
scroll to position [15906, 0]
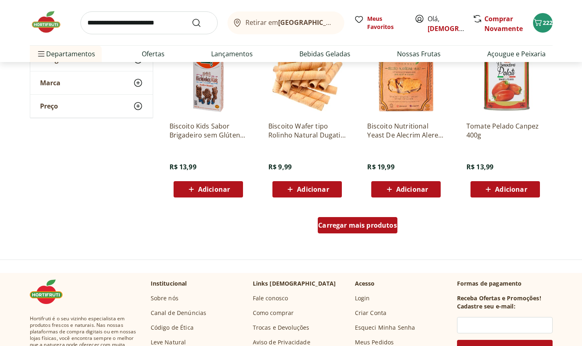
click at [384, 227] on span "Carregar mais produtos" at bounding box center [357, 225] width 79 height 7
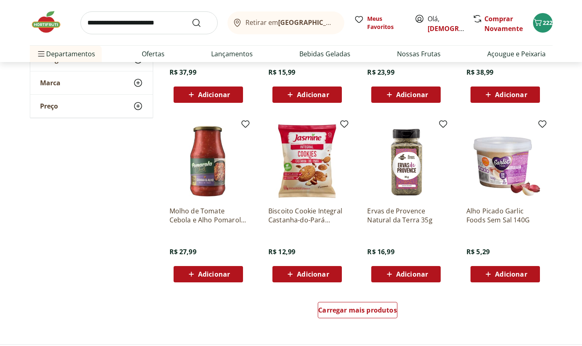
scroll to position [16469, 0]
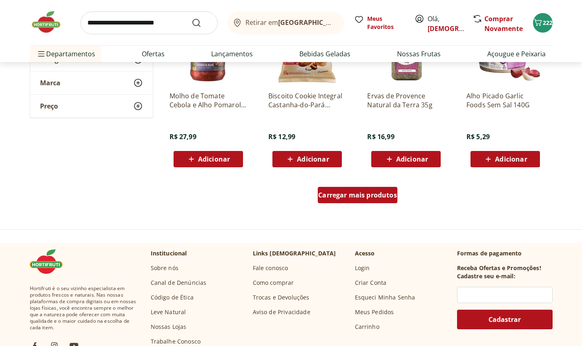
click at [382, 197] on span "Carregar mais produtos" at bounding box center [357, 195] width 79 height 7
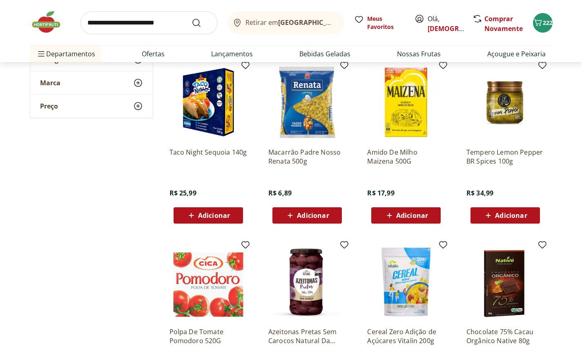
scroll to position [16924, 0]
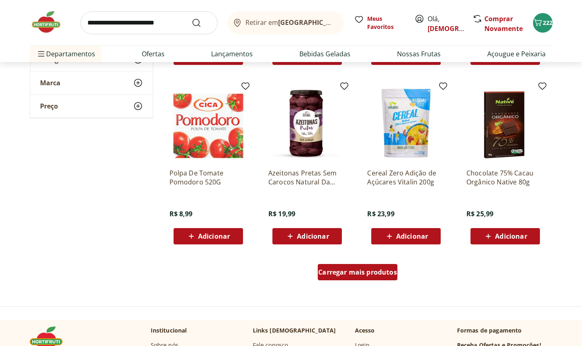
click at [390, 272] on span "Carregar mais produtos" at bounding box center [357, 272] width 79 height 7
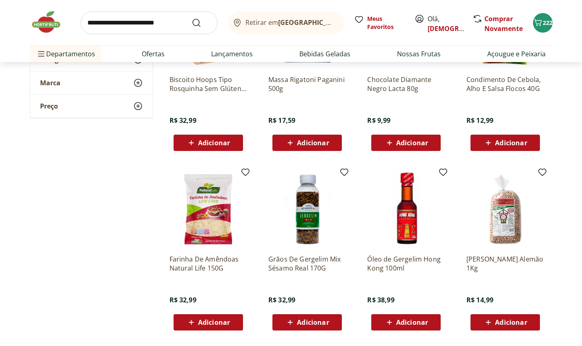
scroll to position [17419, 0]
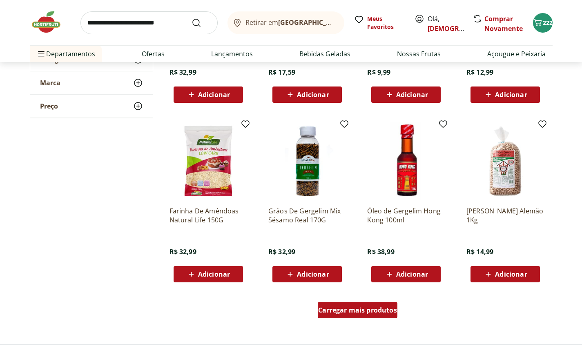
click at [383, 312] on span "Carregar mais produtos" at bounding box center [357, 310] width 79 height 7
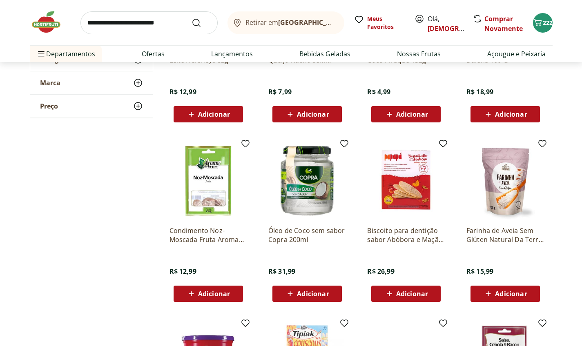
scroll to position [18009, 0]
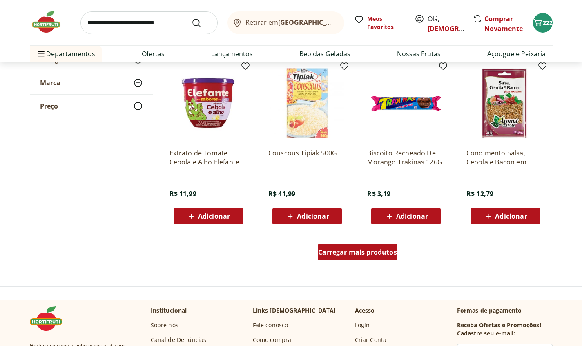
click at [391, 260] on div "Carregar mais produtos" at bounding box center [358, 252] width 80 height 16
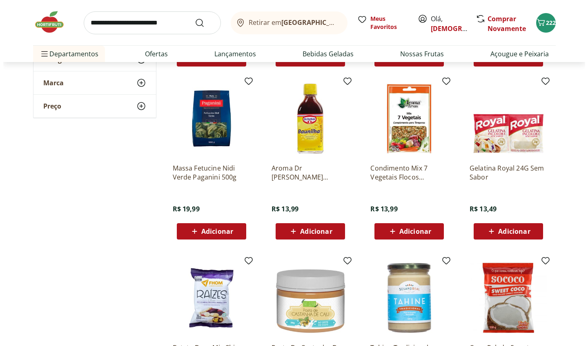
scroll to position [18260, 0]
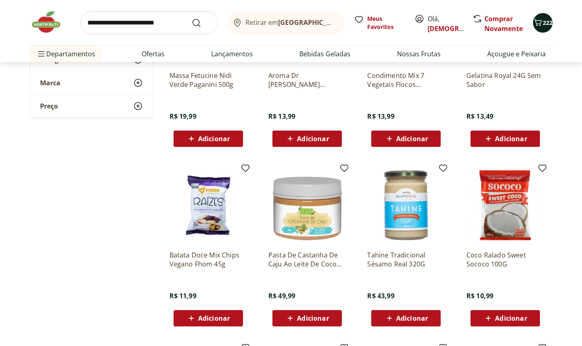
click at [542, 30] on button "222" at bounding box center [543, 23] width 20 height 20
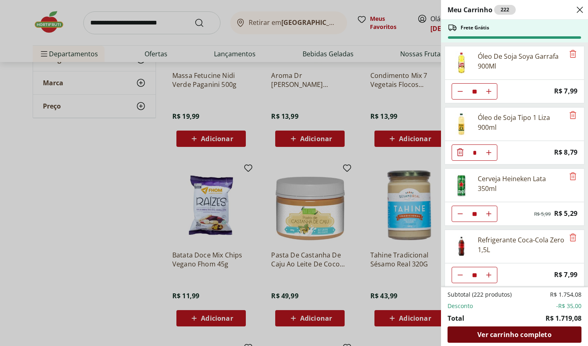
click at [497, 342] on div "Ver carrinho completo" at bounding box center [515, 335] width 134 height 16
